Goal: Task Accomplishment & Management: Use online tool/utility

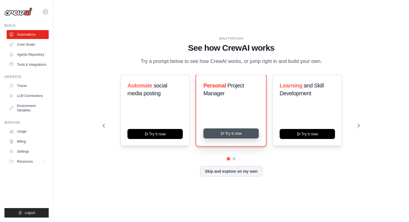
click at [227, 131] on button "Try it now" at bounding box center [231, 133] width 55 height 10
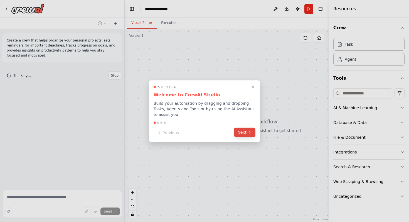
click at [243, 132] on button "Next" at bounding box center [244, 132] width 21 height 9
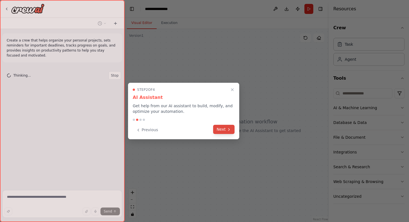
click at [219, 130] on button "Next" at bounding box center [223, 129] width 21 height 9
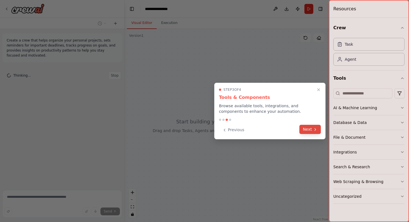
click at [312, 130] on button "Next" at bounding box center [310, 129] width 21 height 9
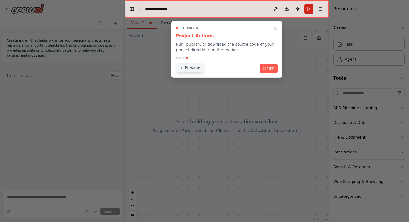
click at [197, 68] on button "Previous" at bounding box center [190, 67] width 29 height 9
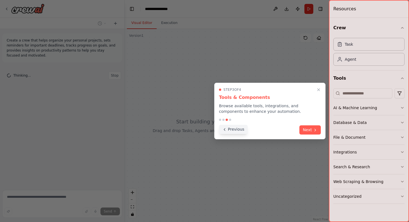
click at [235, 131] on button "Previous" at bounding box center [233, 129] width 29 height 9
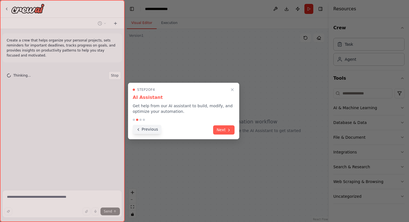
click at [154, 131] on button "Previous" at bounding box center [147, 129] width 29 height 9
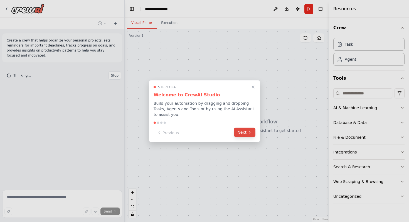
click at [238, 133] on button "Next" at bounding box center [244, 132] width 21 height 9
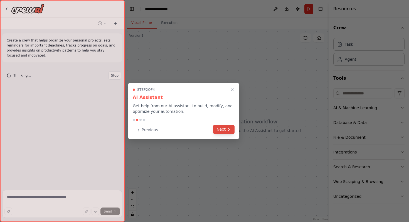
click at [225, 130] on button "Next" at bounding box center [223, 129] width 21 height 9
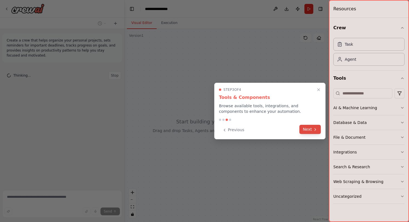
click at [305, 128] on button "Next" at bounding box center [310, 129] width 21 height 9
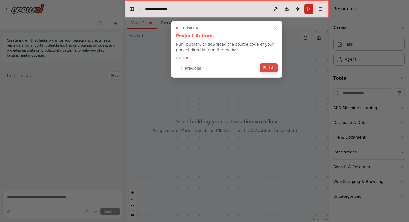
click at [268, 69] on button "Finish" at bounding box center [269, 67] width 18 height 9
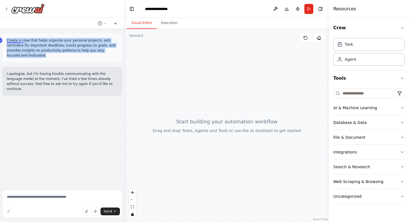
drag, startPoint x: 40, startPoint y: 55, endPoint x: 7, endPoint y: 39, distance: 36.6
click at [7, 39] on p "Create a crew that helps organize your personal projects, sets reminders for im…" at bounding box center [62, 48] width 111 height 20
copy p "Create a crew that helps organize your personal projects, sets reminders for im…"
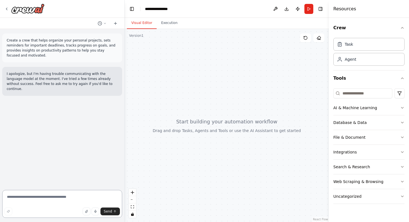
click at [26, 197] on textarea at bounding box center [62, 204] width 120 height 28
paste textarea "**********"
type textarea "**********"
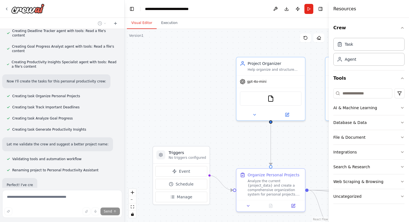
scroll to position [311, 0]
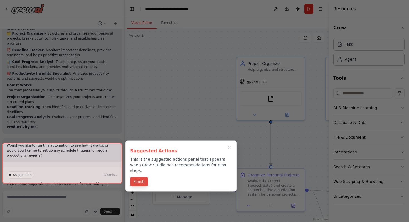
click at [138, 177] on button "Finish" at bounding box center [139, 181] width 18 height 9
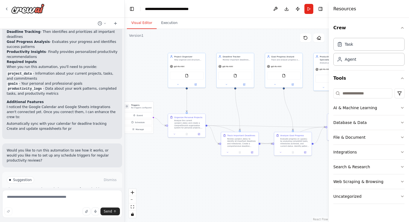
drag, startPoint x: 227, startPoint y: 142, endPoint x: 146, endPoint y: 87, distance: 98.4
click at [146, 87] on div ".deletable-edge-delete-btn { width: 20px; height: 20px; border: 0px solid #ffff…" at bounding box center [227, 125] width 204 height 193
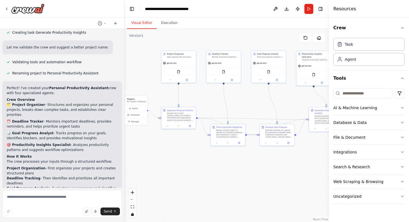
scroll to position [396, 0]
